Goal: Transaction & Acquisition: Obtain resource

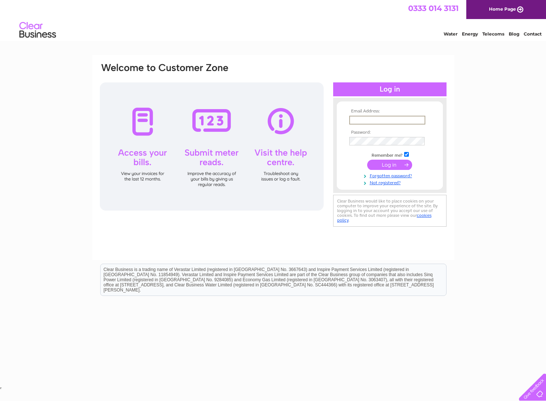
click at [423, 121] on input "text" at bounding box center [387, 120] width 76 height 9
type input "boycesbakery@icloud.com"
click at [385, 169] on input "submit" at bounding box center [389, 164] width 45 height 10
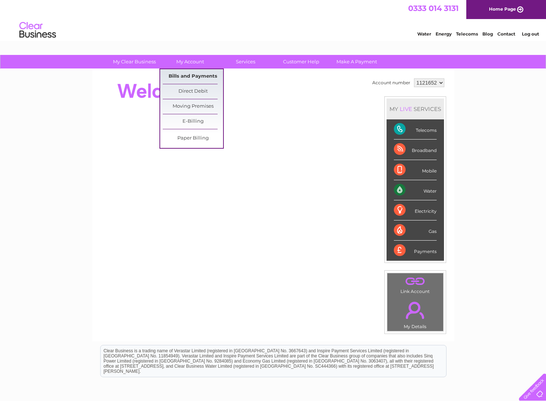
click at [196, 79] on link "Bills and Payments" at bounding box center [193, 76] width 60 height 15
click at [198, 77] on link "Bills and Payments" at bounding box center [193, 76] width 60 height 15
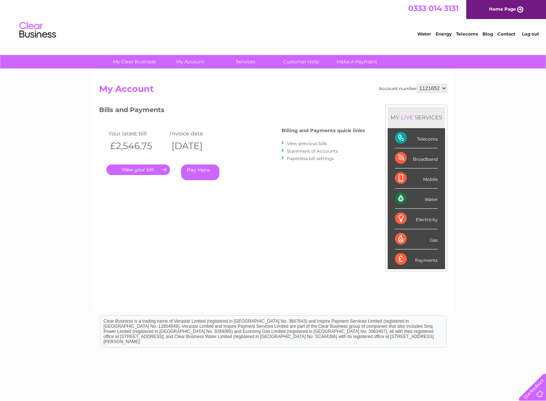
click at [155, 168] on link "." at bounding box center [138, 169] width 64 height 11
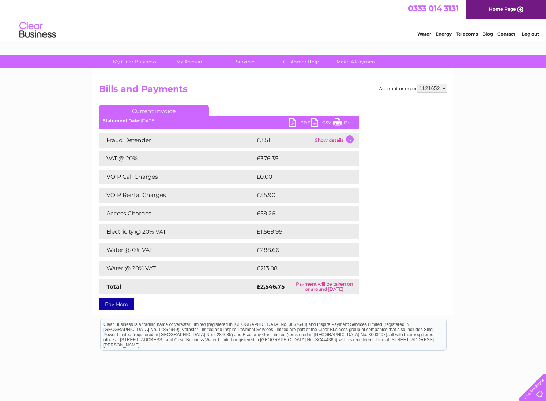
click at [292, 126] on link "PDF" at bounding box center [300, 123] width 22 height 11
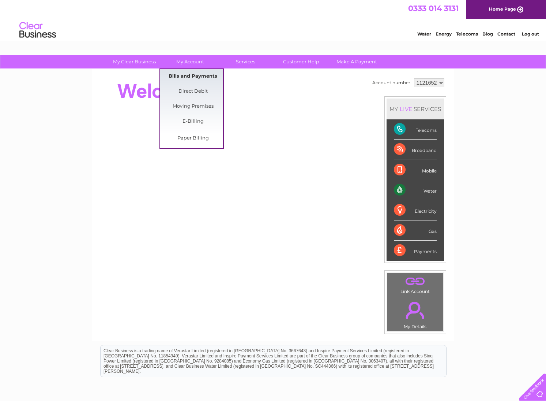
click at [194, 79] on link "Bills and Payments" at bounding box center [193, 76] width 60 height 15
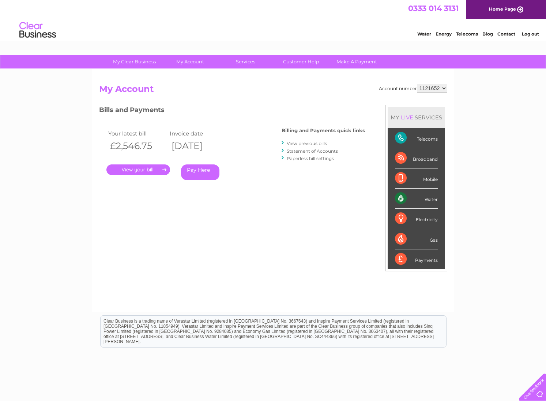
click at [535, 38] on li "Log out" at bounding box center [531, 33] width 22 height 9
click at [533, 35] on link "Log out" at bounding box center [530, 33] width 17 height 5
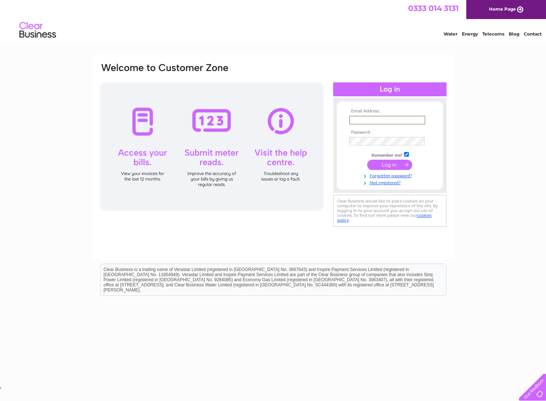
click at [423, 121] on input "text" at bounding box center [387, 120] width 76 height 9
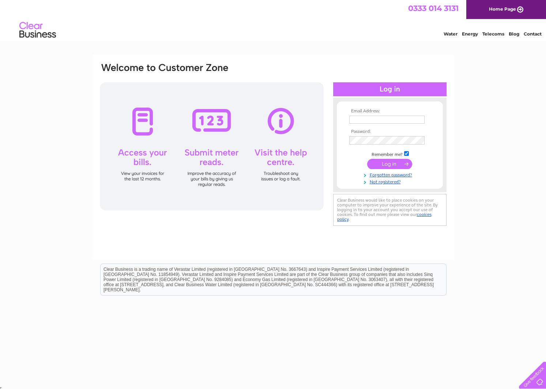
type input "leysdownbakery@aol.com"
click at [404, 167] on input "submit" at bounding box center [389, 164] width 45 height 10
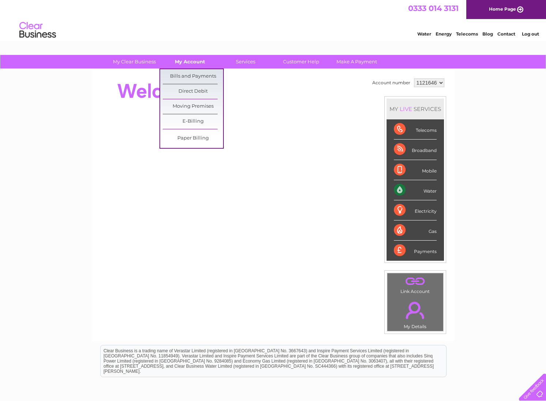
click at [191, 61] on link "My Account" at bounding box center [190, 62] width 60 height 14
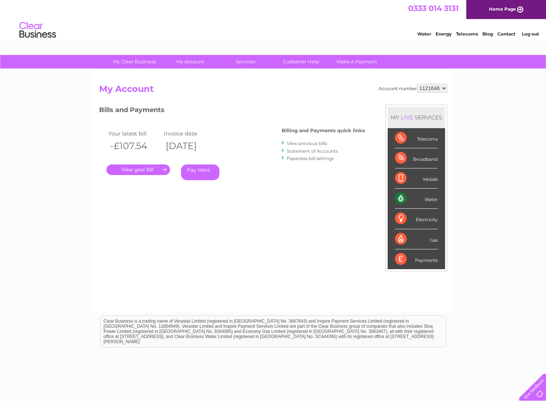
click at [157, 171] on link "." at bounding box center [138, 169] width 64 height 11
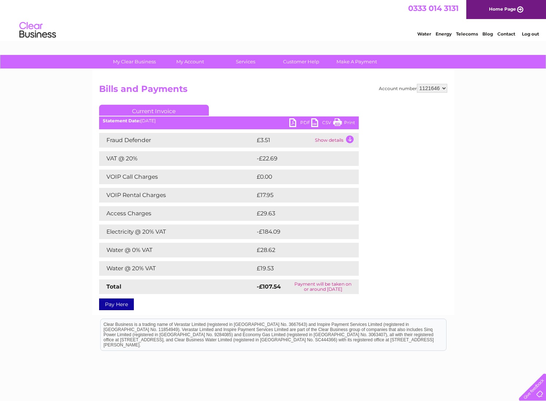
click at [458, 283] on div "My Clear Business Login Details My Details My Preferences Link Account My Accou…" at bounding box center [273, 247] width 546 height 385
click at [273, 100] on div "Account number 1121646 Bills and Payments Current Invoice PDF CSV Print" at bounding box center [273, 196] width 348 height 224
click at [301, 121] on link "PDF" at bounding box center [300, 123] width 22 height 11
